Goal: Navigation & Orientation: Find specific page/section

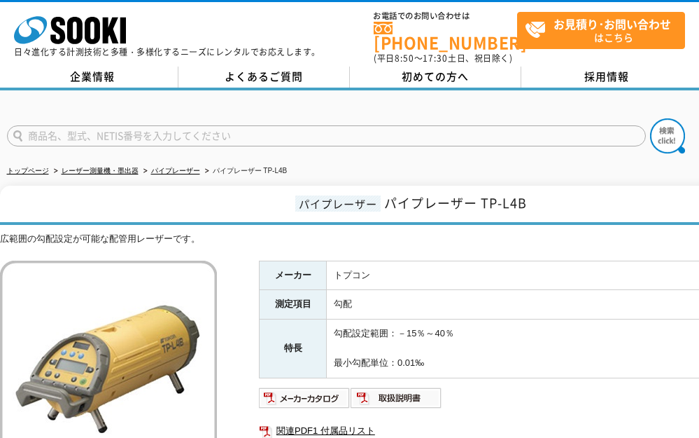
click at [119, 126] on input "text" at bounding box center [326, 135] width 639 height 21
type input "配管レーザー"
click at [650, 118] on button at bounding box center [667, 135] width 35 height 35
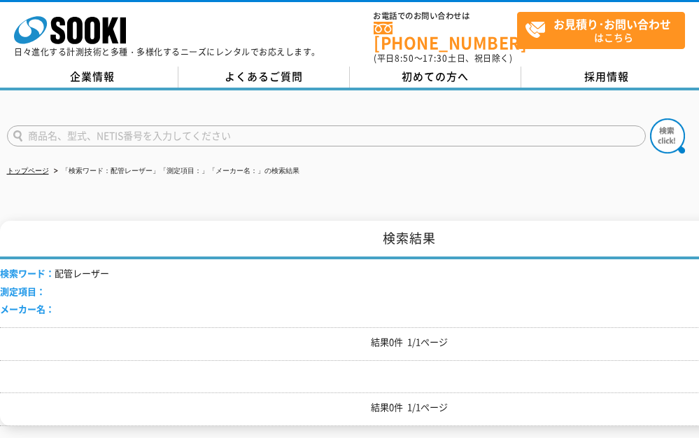
click at [76, 133] on input "text" at bounding box center [326, 135] width 639 height 21
type input "トプコン"
click at [650, 118] on button at bounding box center [667, 135] width 35 height 35
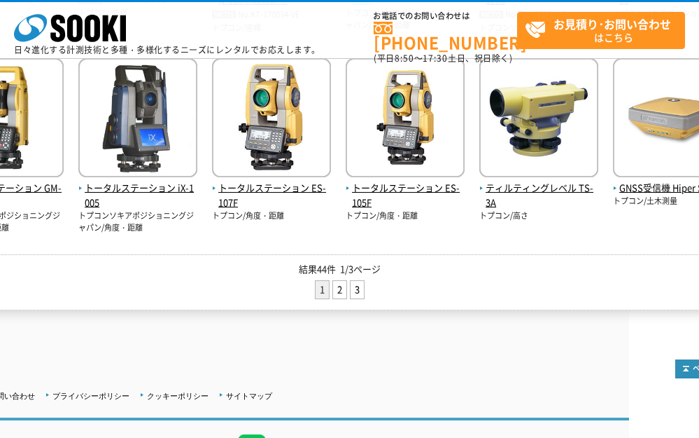
scroll to position [700, 70]
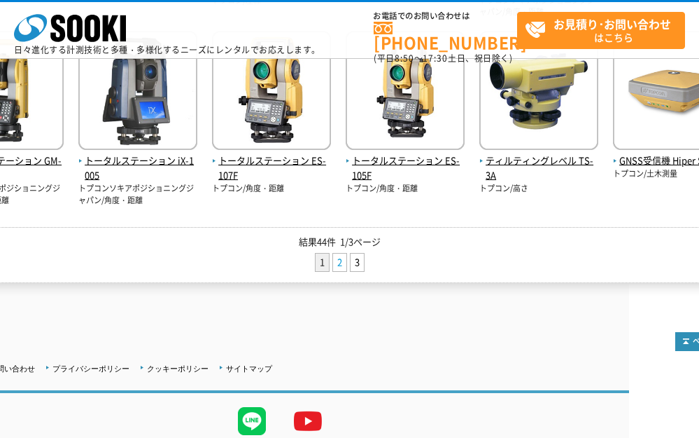
click at [344, 262] on link "2" at bounding box center [339, 262] width 13 height 18
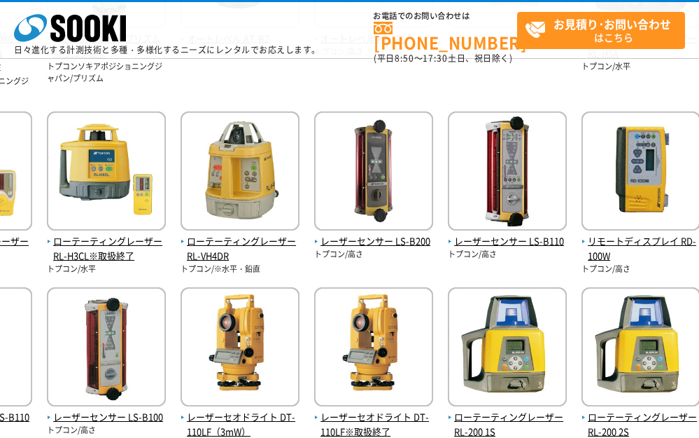
scroll to position [560, 102]
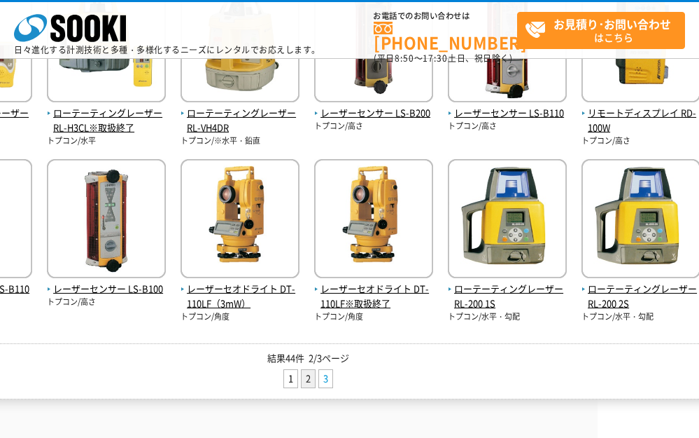
click at [329, 376] on link "3" at bounding box center [325, 379] width 13 height 18
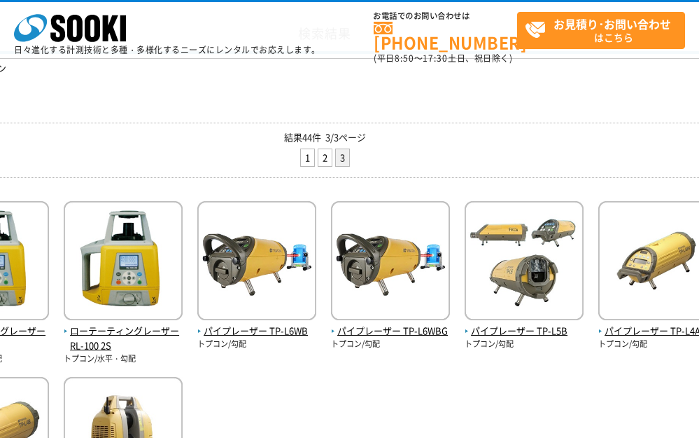
scroll to position [140, 94]
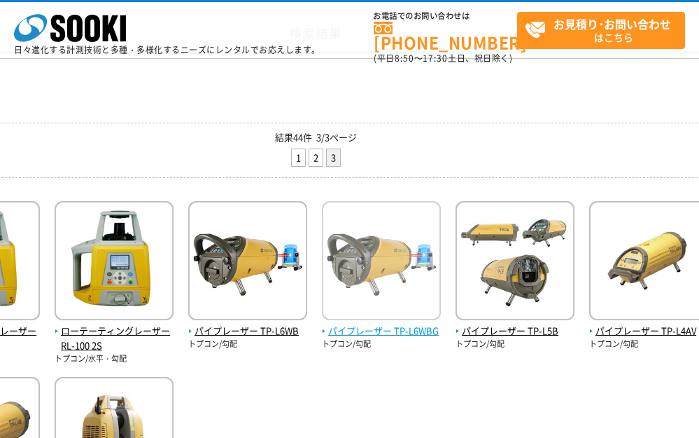
click at [373, 246] on img at bounding box center [381, 262] width 119 height 123
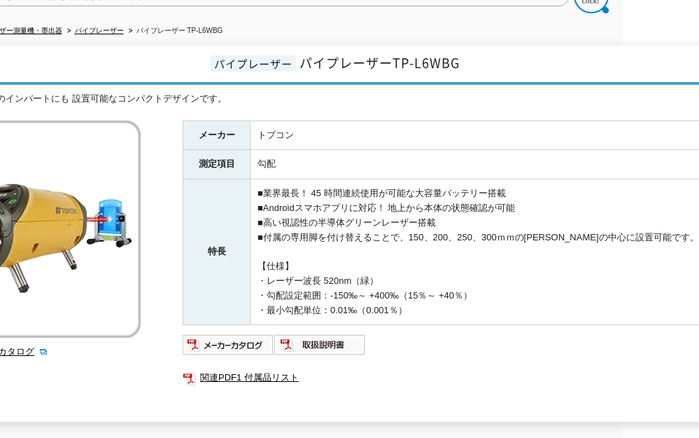
scroll to position [140, 0]
